Goal: Task Accomplishment & Management: Use online tool/utility

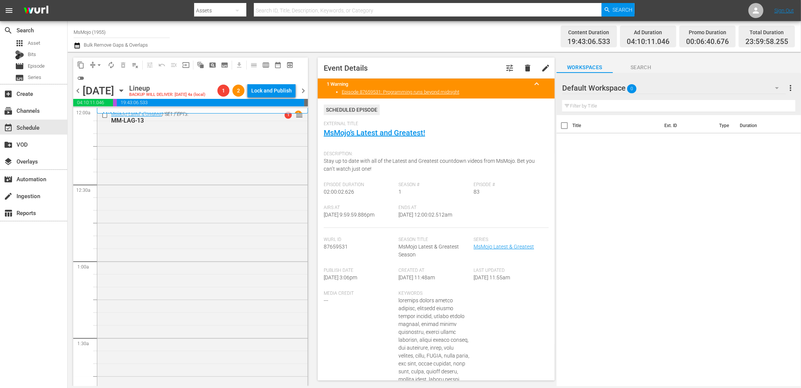
scroll to position [3234, 0]
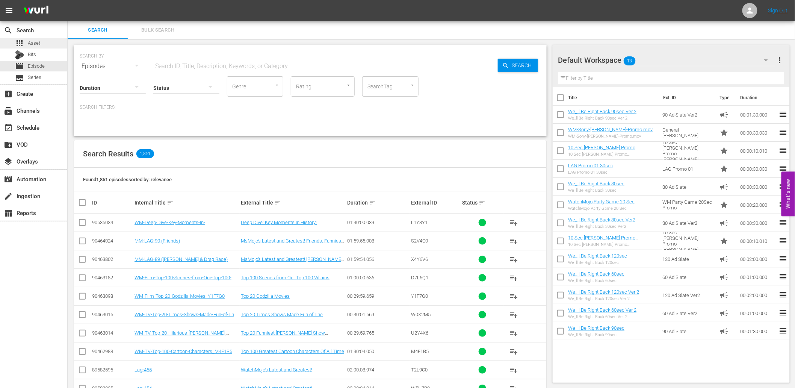
click at [29, 43] on span "Asset" at bounding box center [34, 43] width 12 height 8
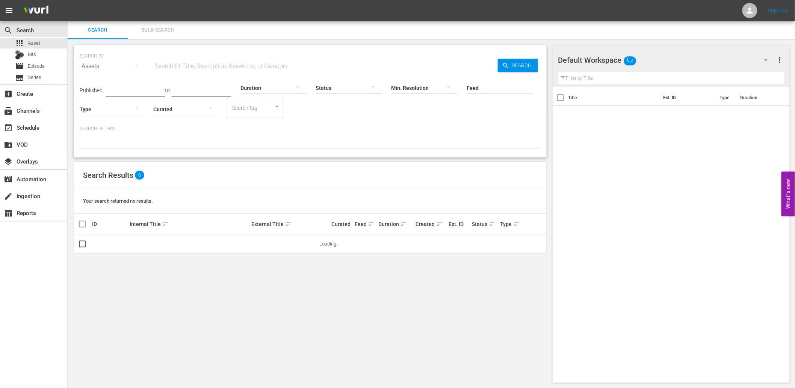
click at [183, 65] on input "text" at bounding box center [325, 66] width 345 height 18
paste input "WM-Pop-Top10-Times-Artists-Went-Overboard_F4T3D9"
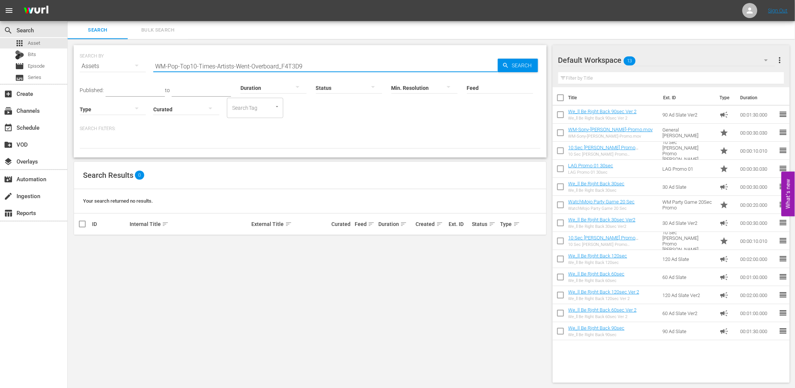
type input "F4T3D9"
click at [187, 243] on link "WM-Pop-Top10-Times-Artists-Went-Overboard_F4T3D9" at bounding box center [189, 244] width 119 height 6
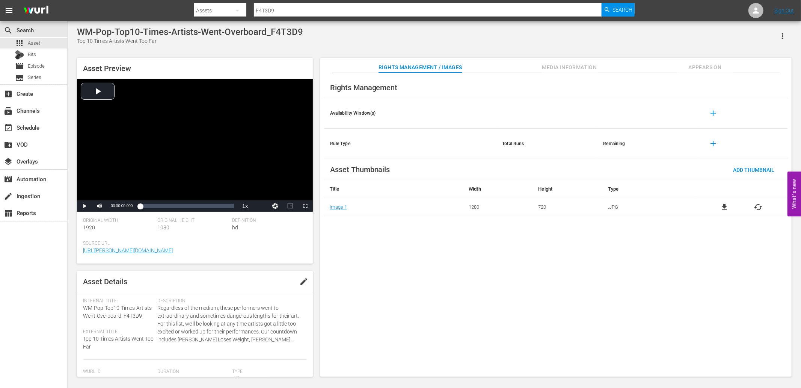
click at [160, 108] on div "Video Player" at bounding box center [195, 139] width 236 height 121
click at [189, 203] on div "00:06:36.842" at bounding box center [189, 206] width 0 height 8
click at [212, 207] on div "00:09:47.573" at bounding box center [212, 206] width 0 height 8
click at [173, 207] on div "00:09:50.373" at bounding box center [176, 206] width 72 height 8
click at [230, 151] on div "Video Player" at bounding box center [195, 139] width 236 height 121
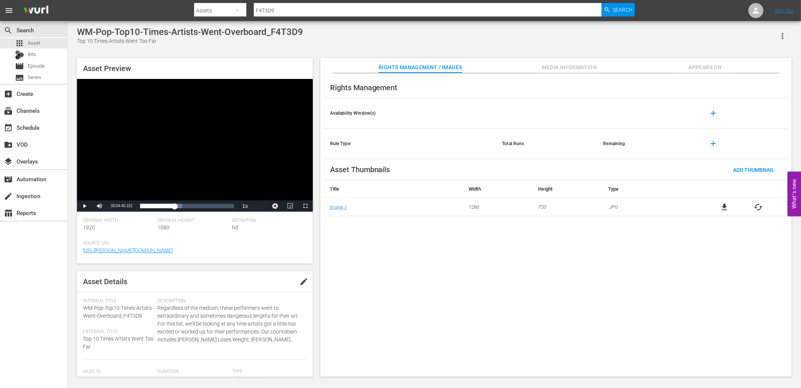
click at [396, 252] on div "Rights Management Availability Window(s) add Rule Type Total Runs Remaining add…" at bounding box center [557, 225] width 472 height 304
click at [399, 241] on div "Rights Management Availability Window(s) add Rule Type Total Runs Remaining add…" at bounding box center [557, 225] width 472 height 304
